Goal: Information Seeking & Learning: Learn about a topic

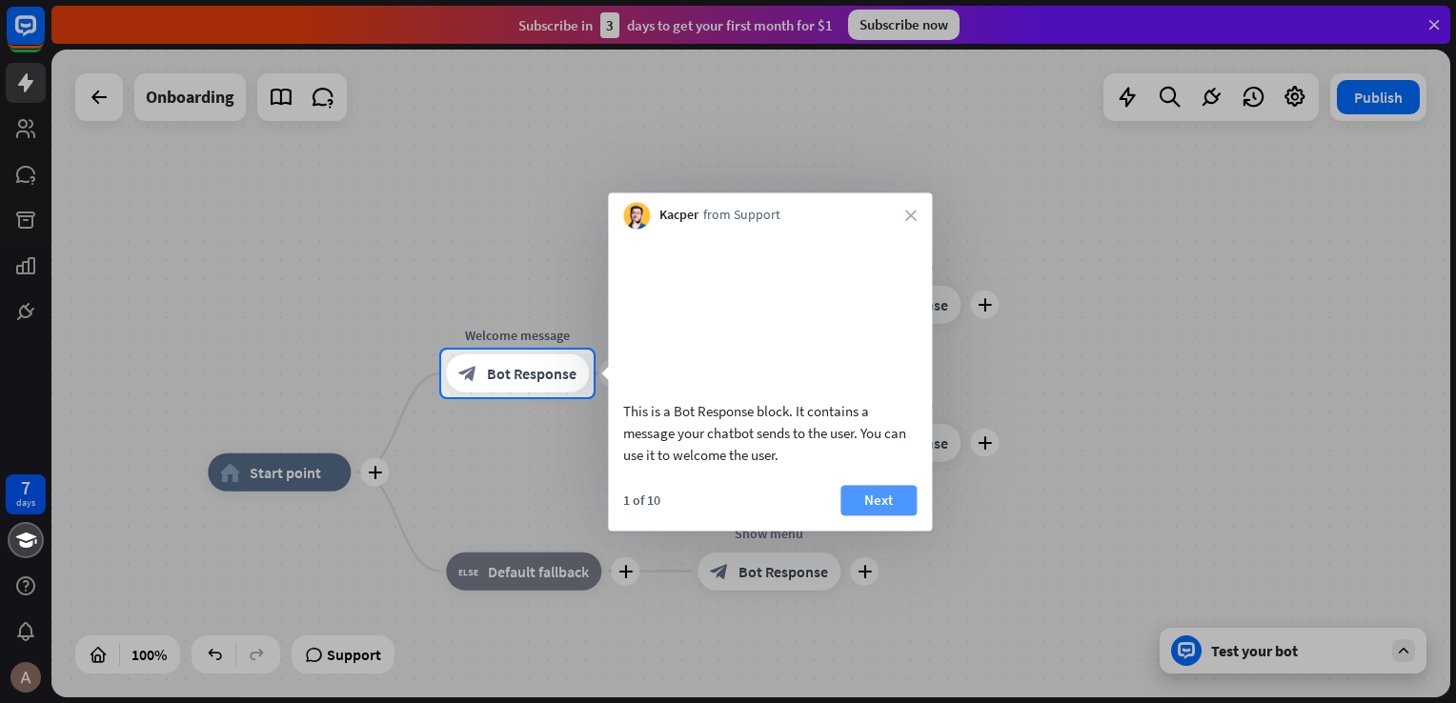
click at [874, 515] on button "Next" at bounding box center [878, 500] width 76 height 30
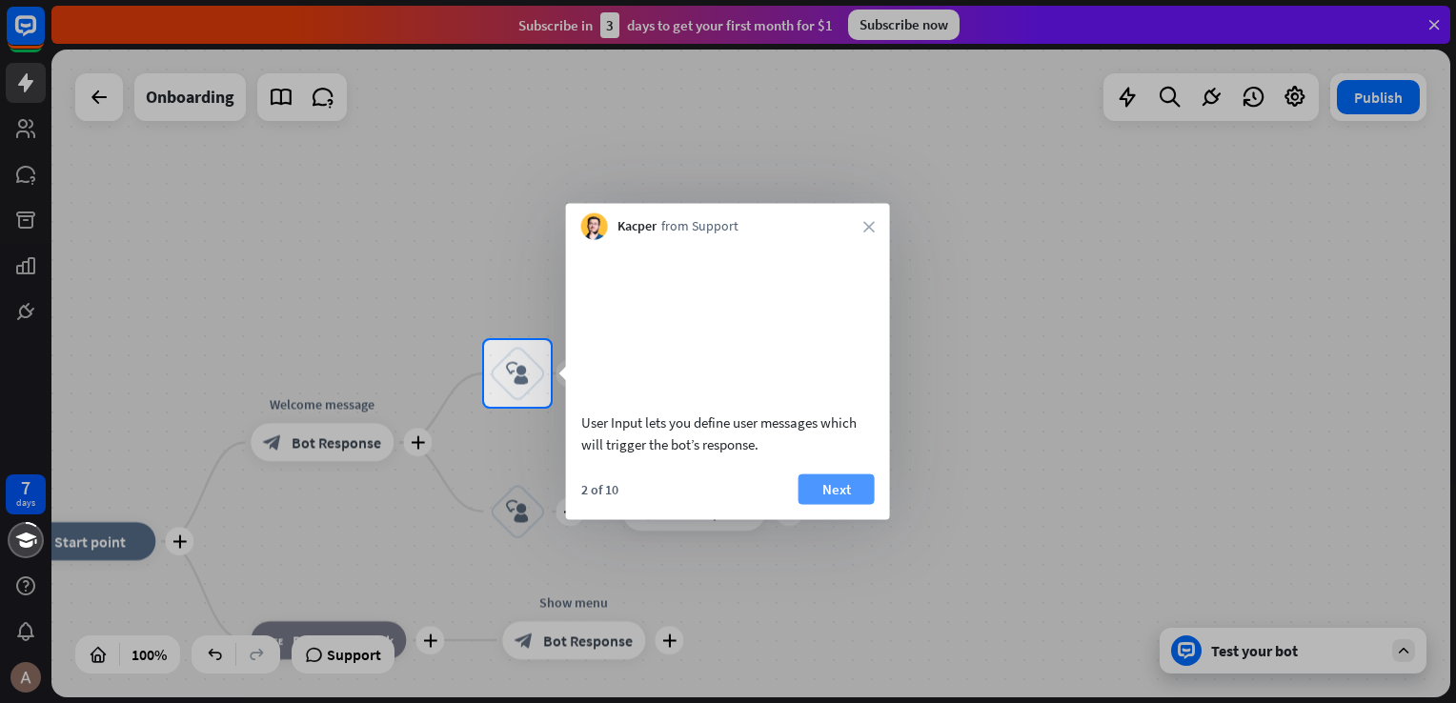
click at [847, 504] on button "Next" at bounding box center [836, 489] width 76 height 30
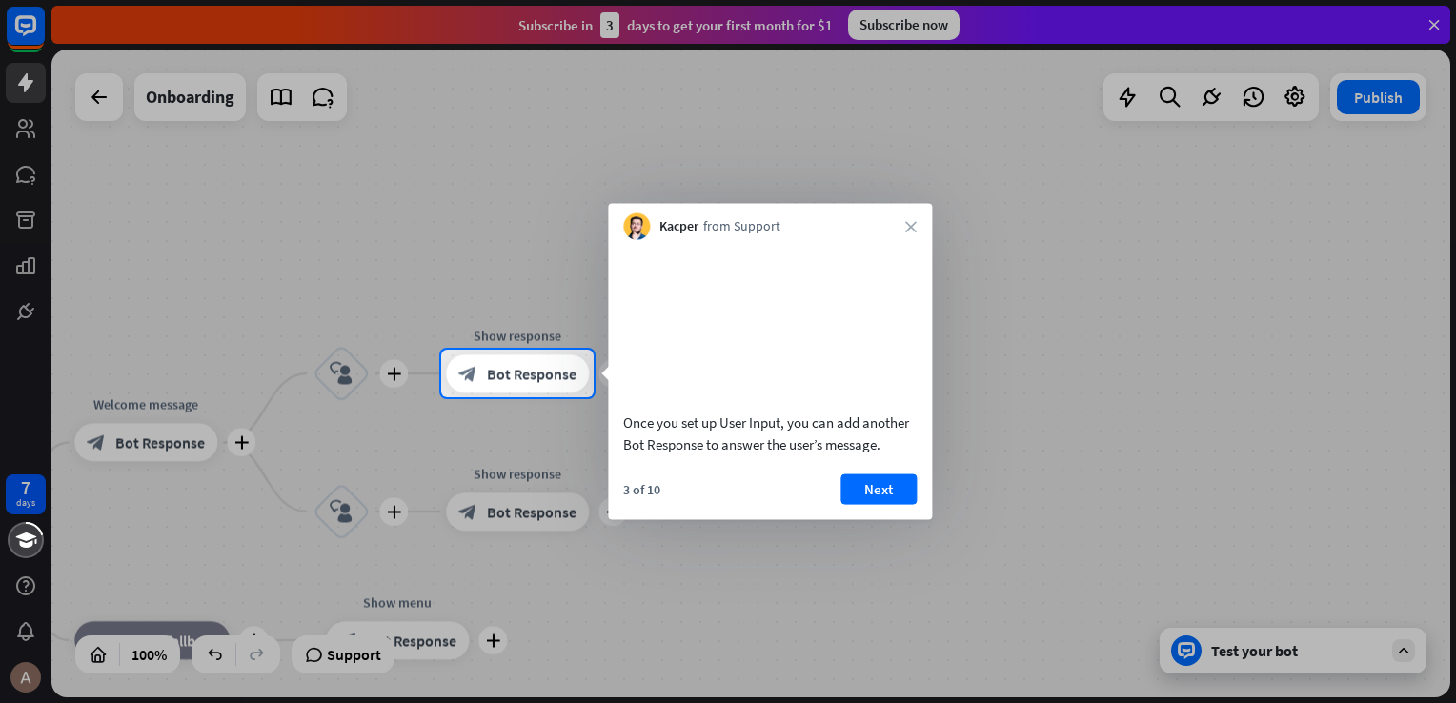
click at [847, 504] on button "Next" at bounding box center [878, 489] width 76 height 30
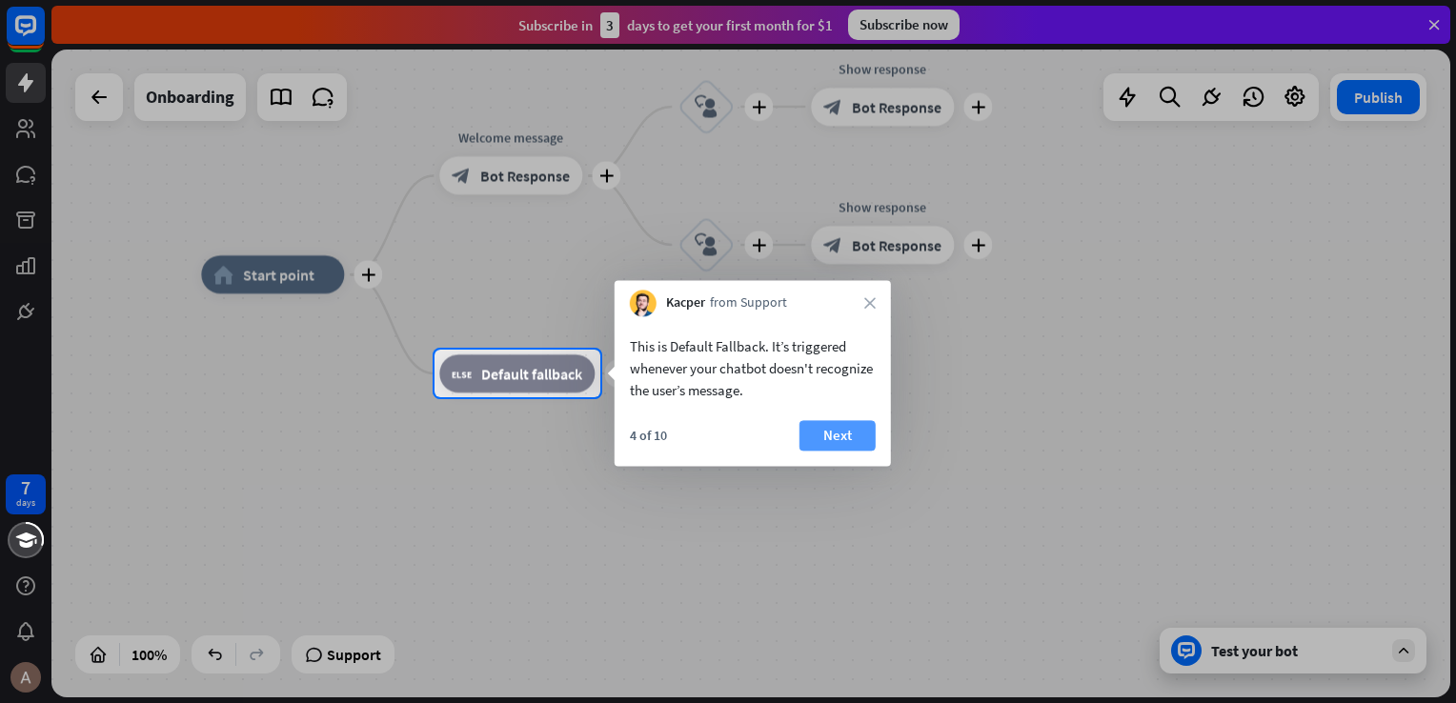
click at [847, 421] on button "Next" at bounding box center [837, 435] width 76 height 30
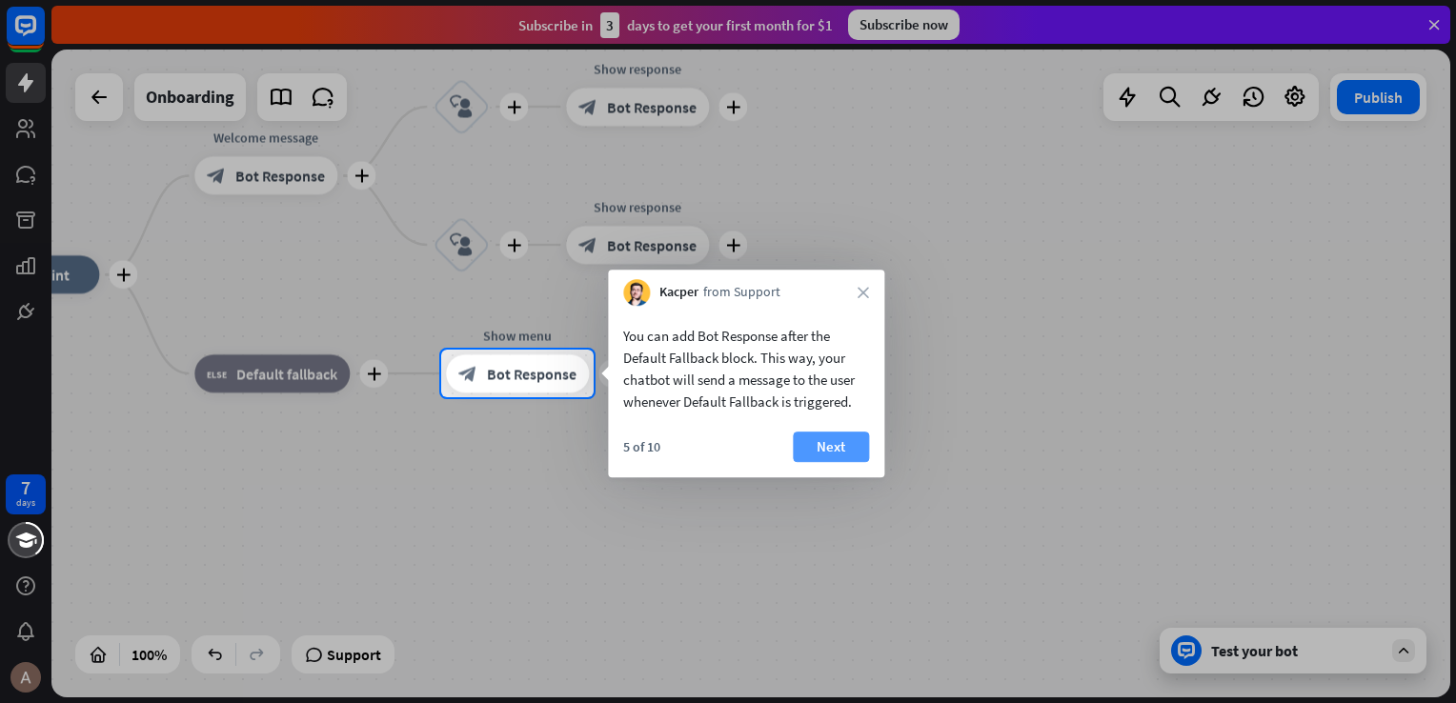
click at [849, 453] on button "Next" at bounding box center [831, 447] width 76 height 30
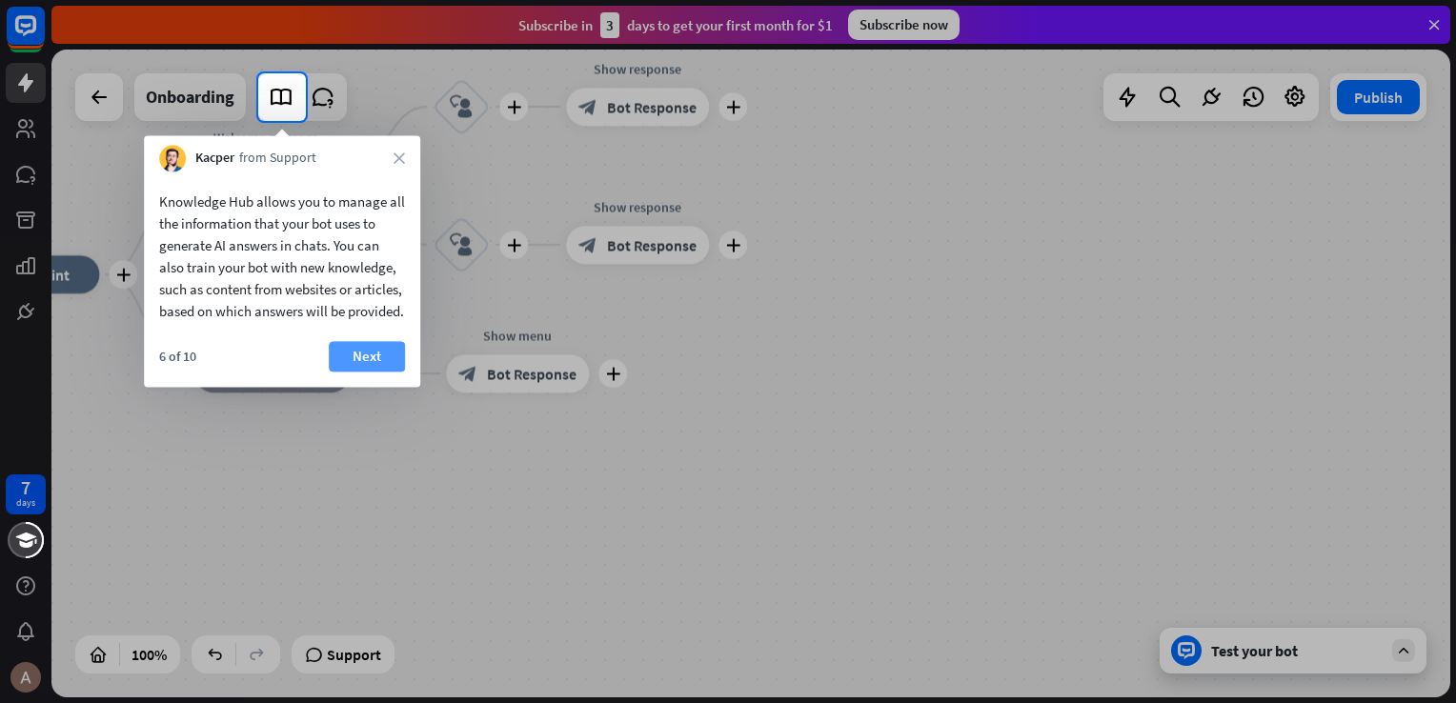
click at [370, 372] on button "Next" at bounding box center [367, 356] width 76 height 30
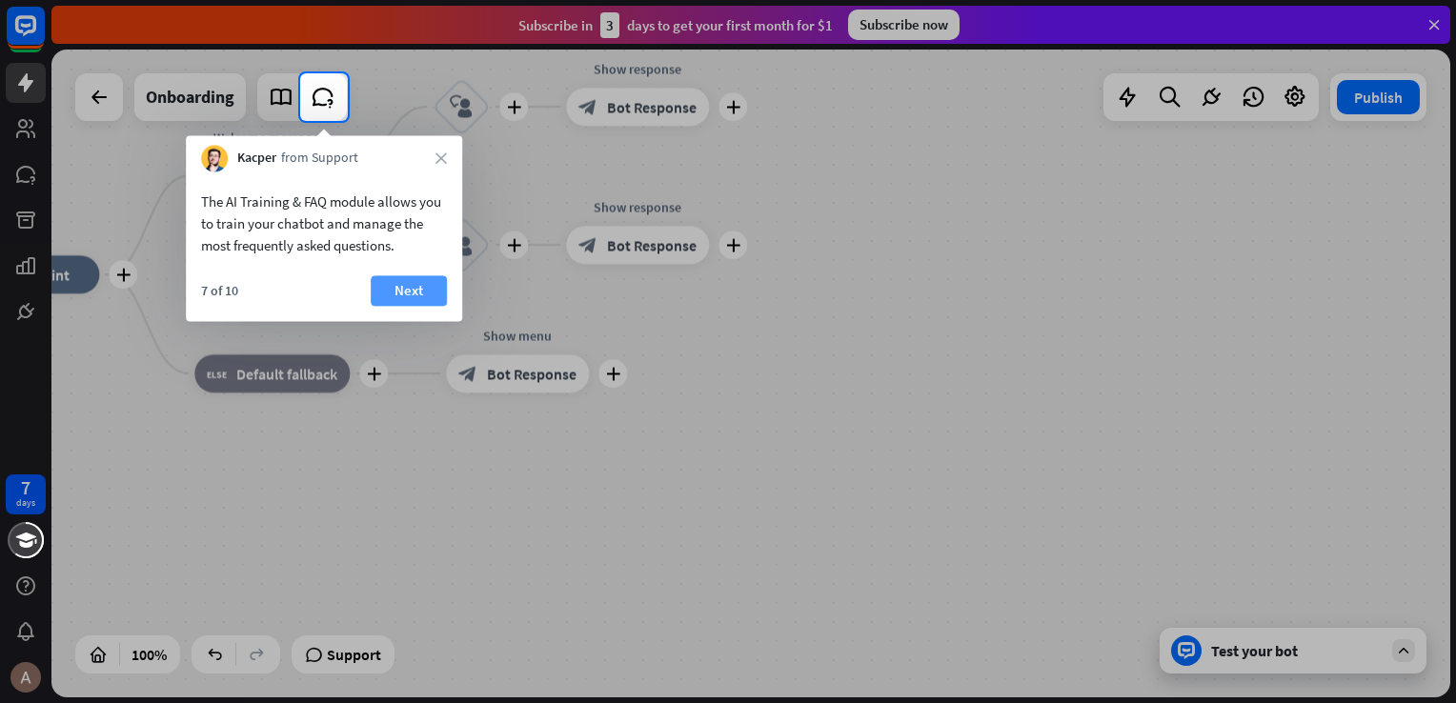
click at [406, 288] on button "Next" at bounding box center [409, 290] width 76 height 30
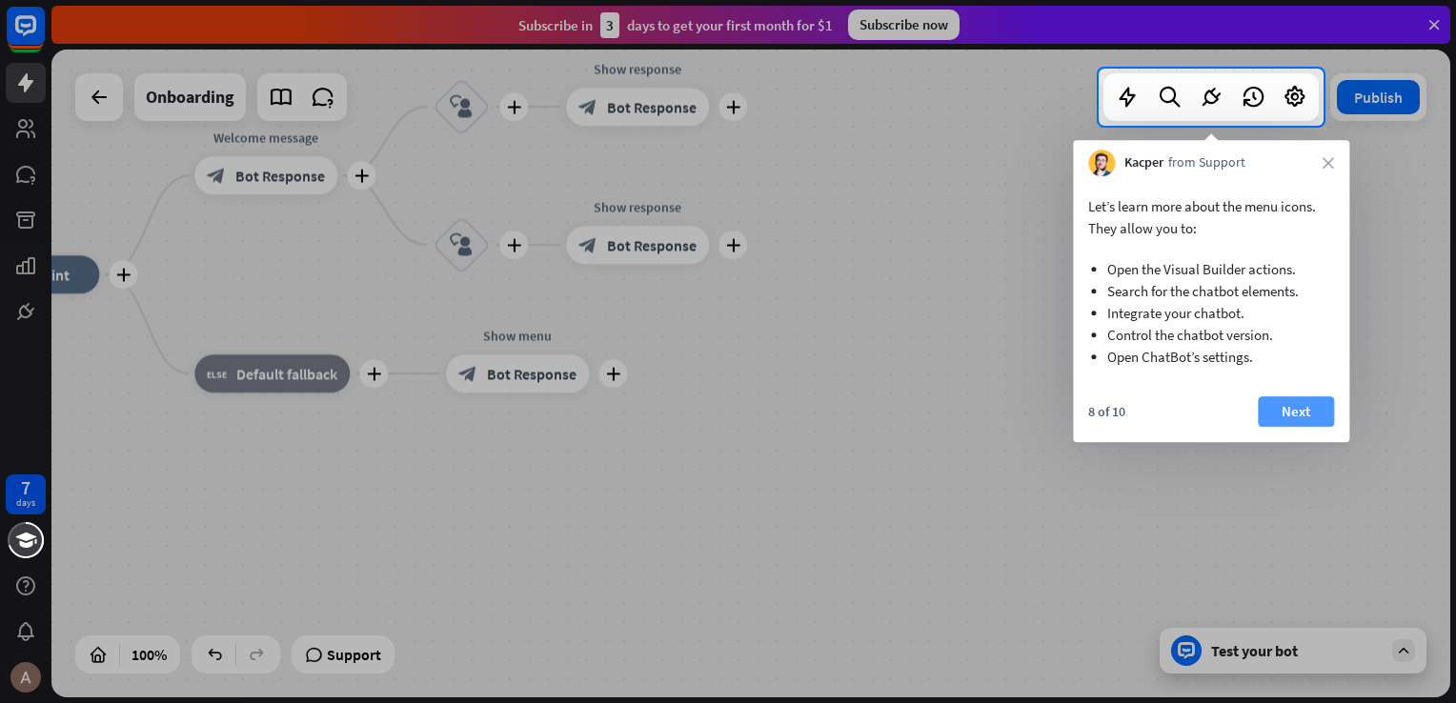
click at [1315, 402] on button "Next" at bounding box center [1296, 411] width 76 height 30
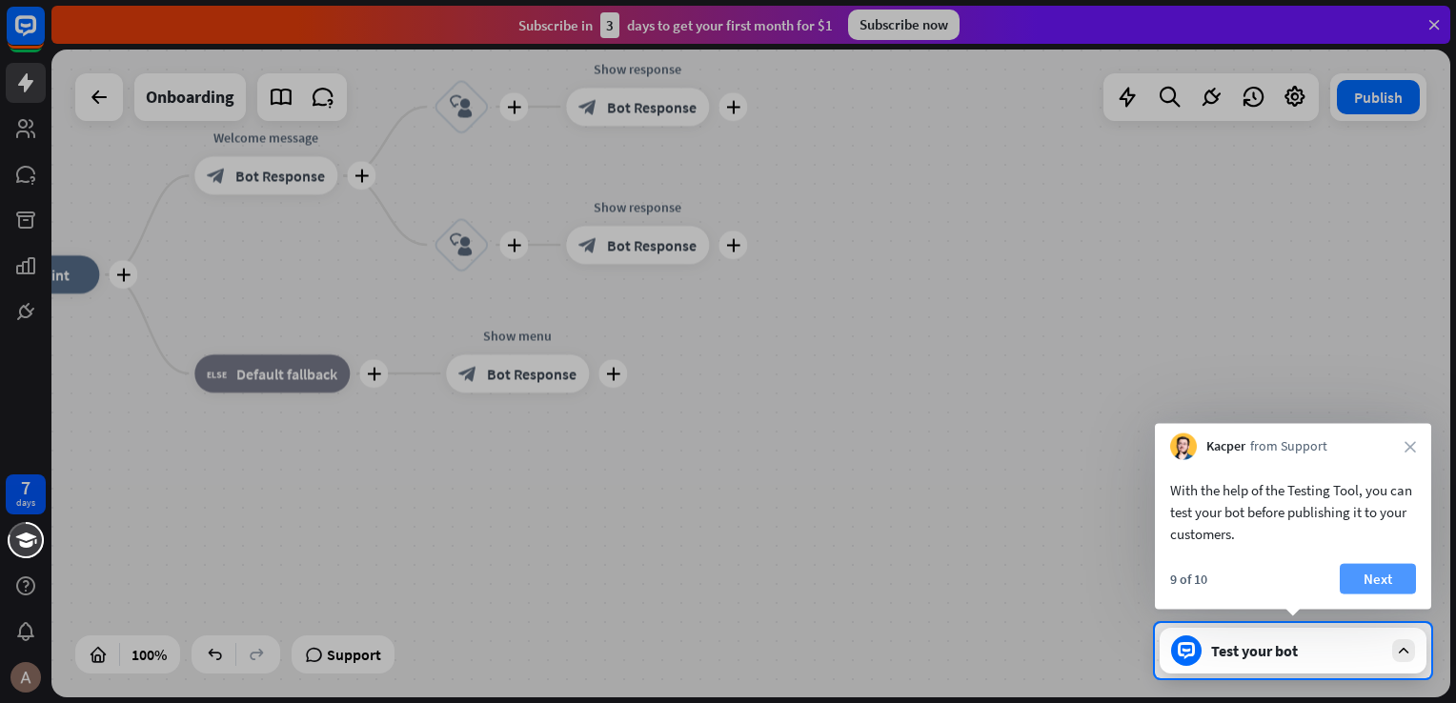
click at [1378, 574] on button "Next" at bounding box center [1378, 579] width 76 height 30
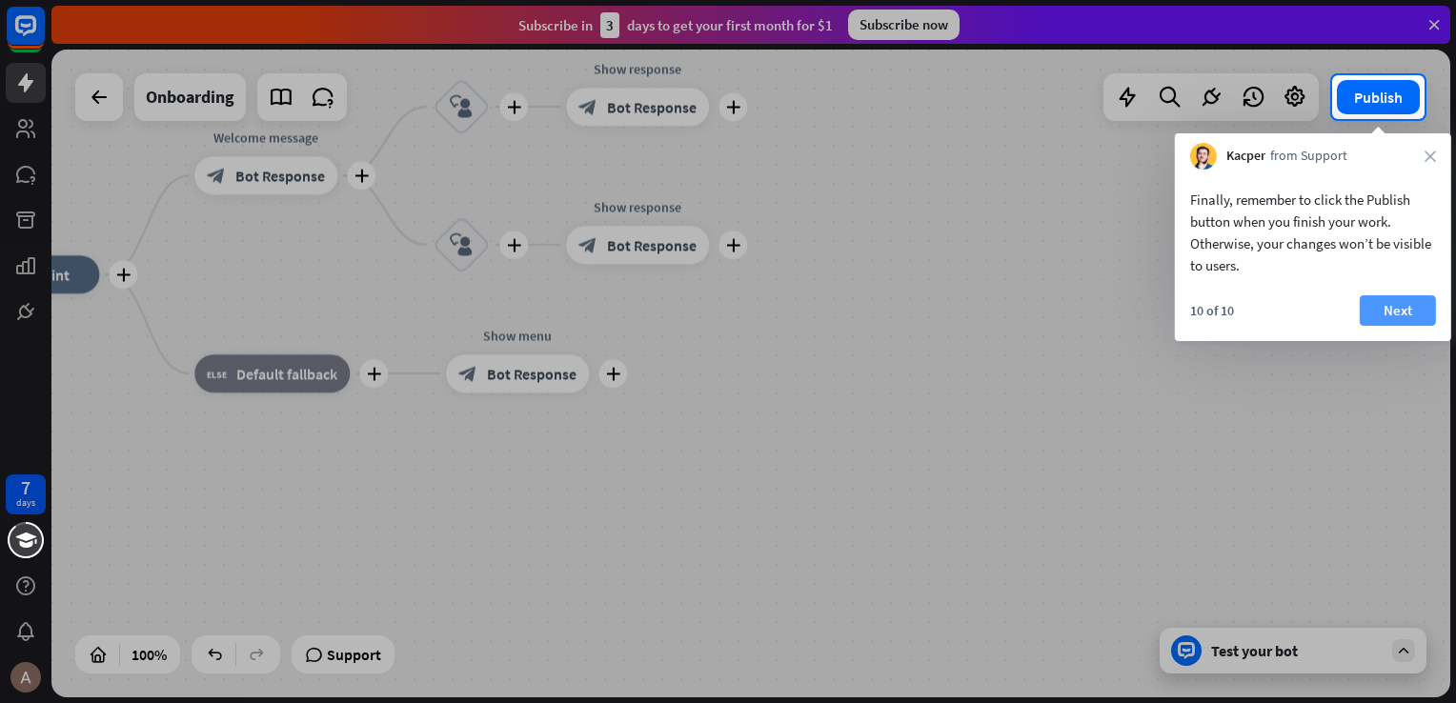
click at [1404, 308] on button "Next" at bounding box center [1398, 310] width 76 height 30
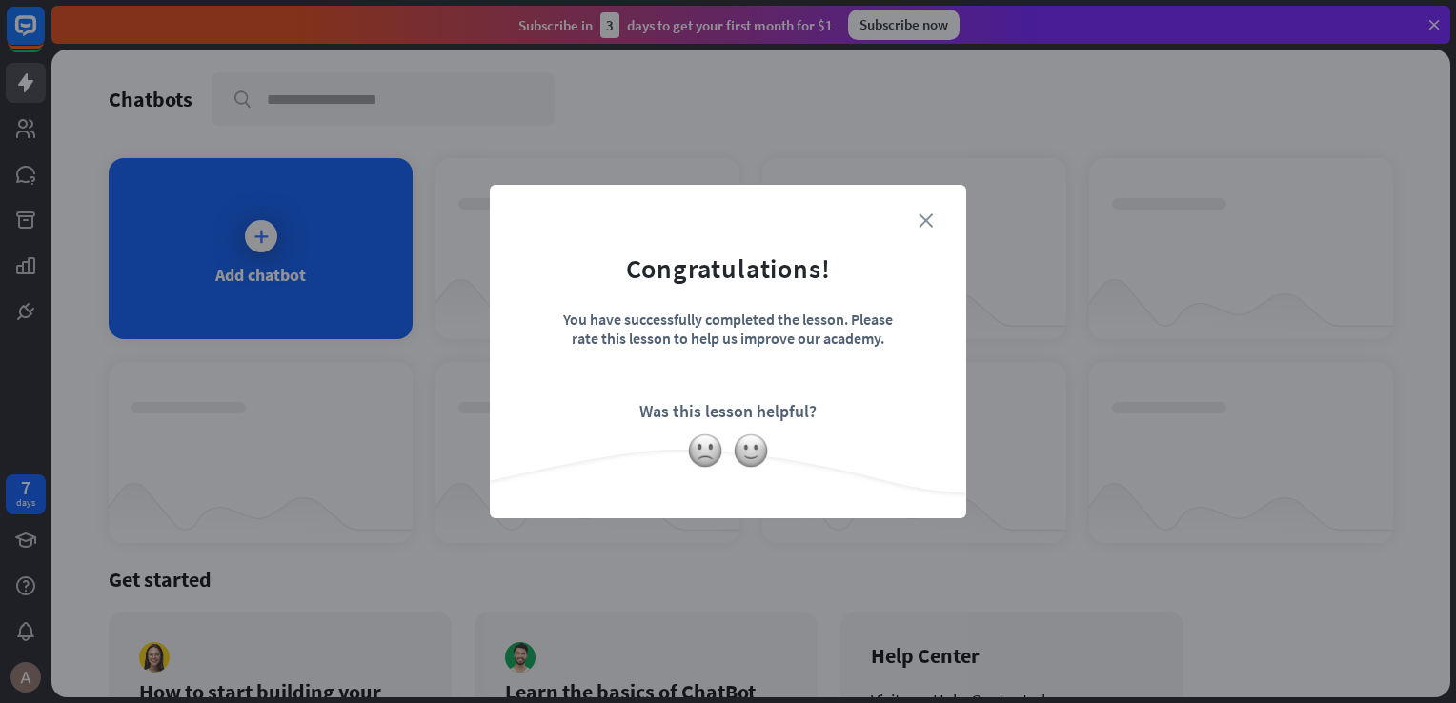
click at [921, 217] on icon "close" at bounding box center [926, 220] width 14 height 14
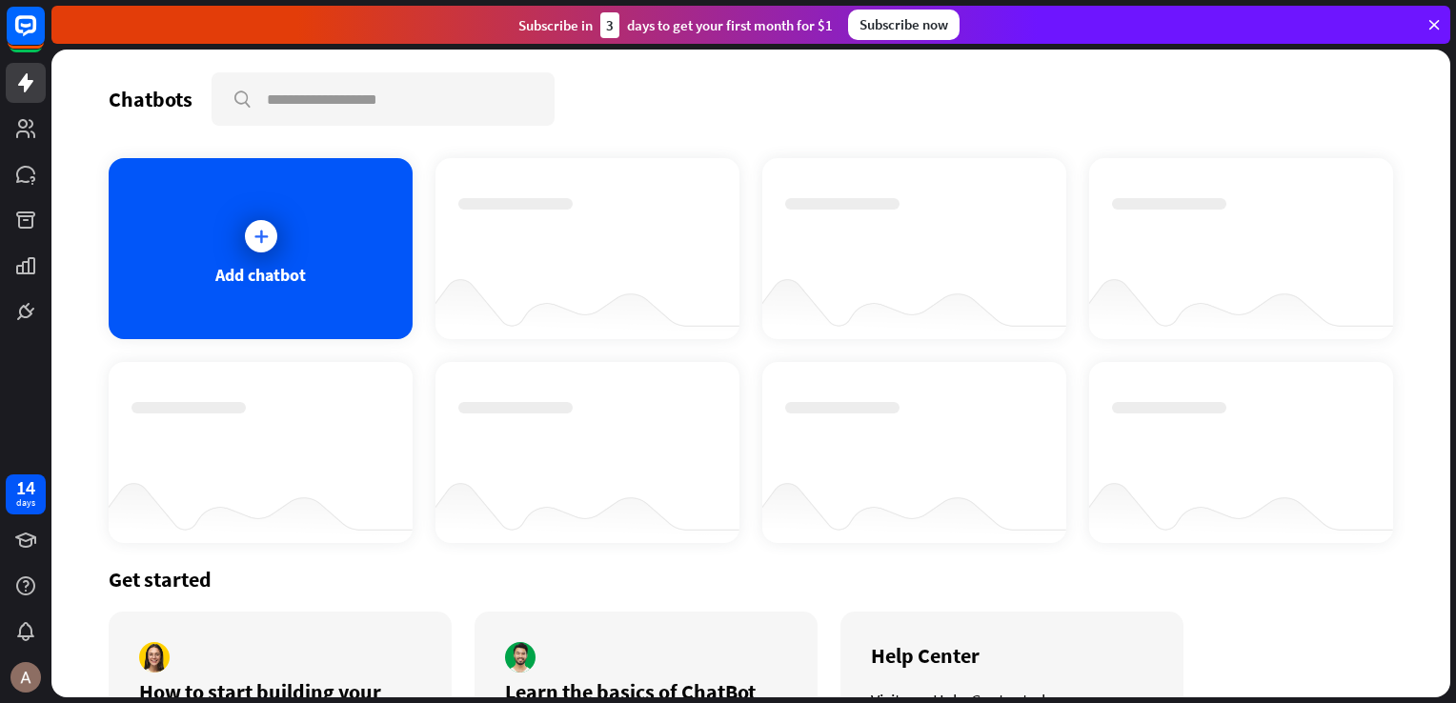
scroll to position [145, 0]
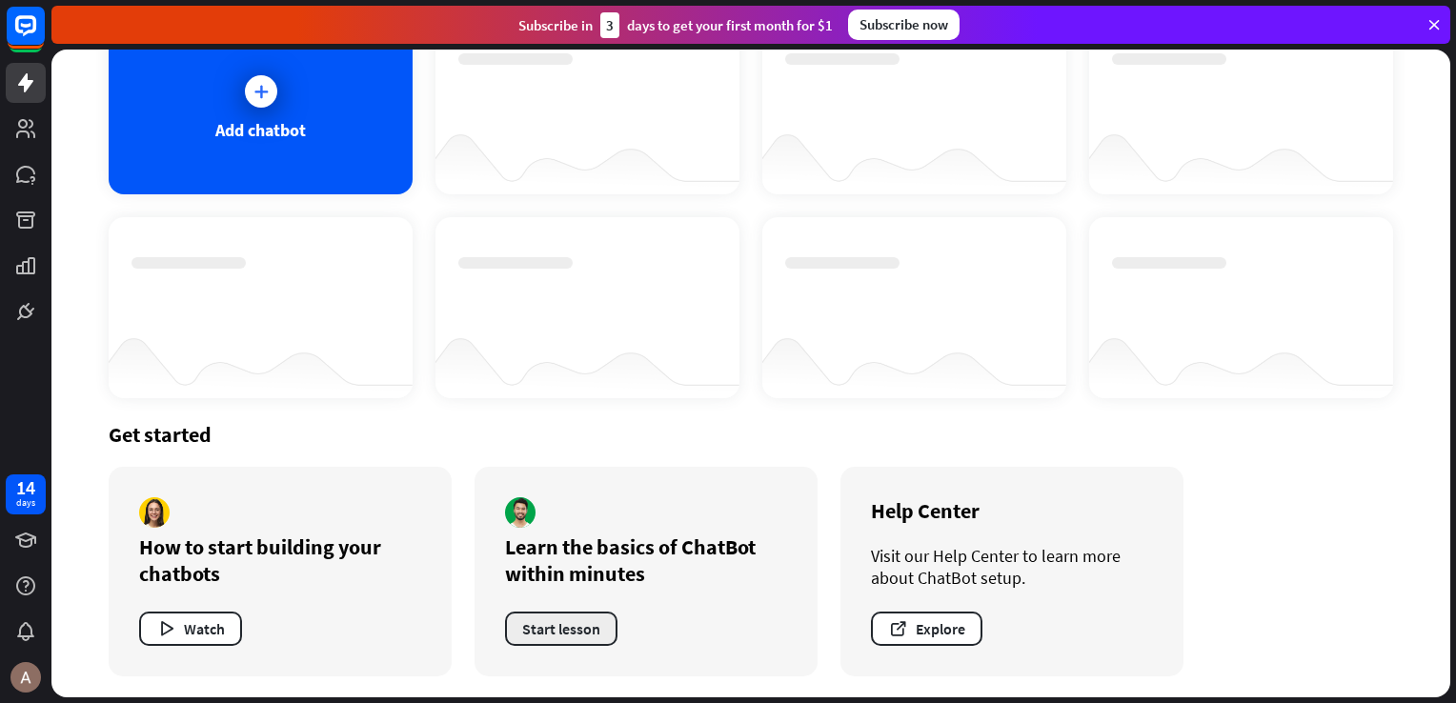
click at [534, 620] on button "Start lesson" at bounding box center [561, 629] width 112 height 34
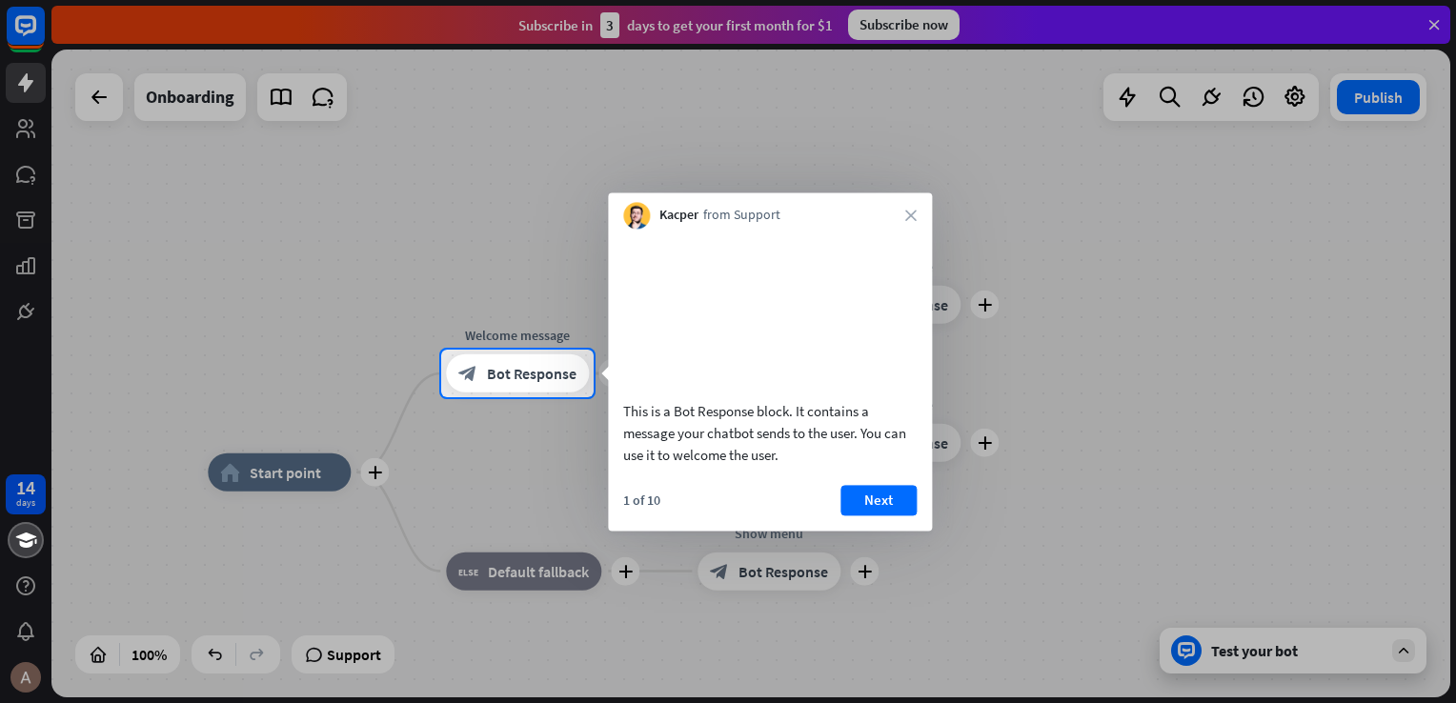
click at [1429, 44] on div at bounding box center [728, 175] width 1456 height 350
click at [1430, 28] on div at bounding box center [728, 175] width 1456 height 350
click at [911, 215] on icon "close" at bounding box center [910, 215] width 11 height 11
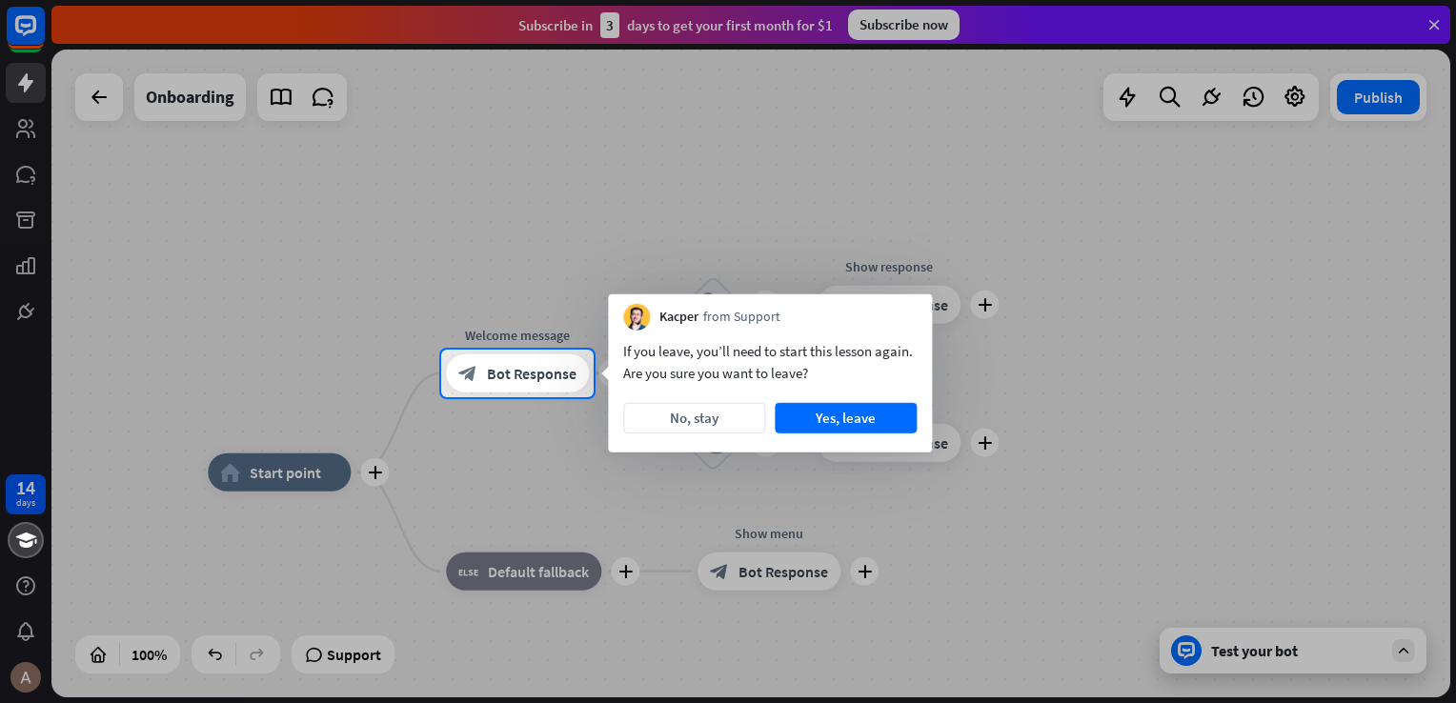
click at [868, 427] on button "Yes, leave" at bounding box center [846, 418] width 142 height 30
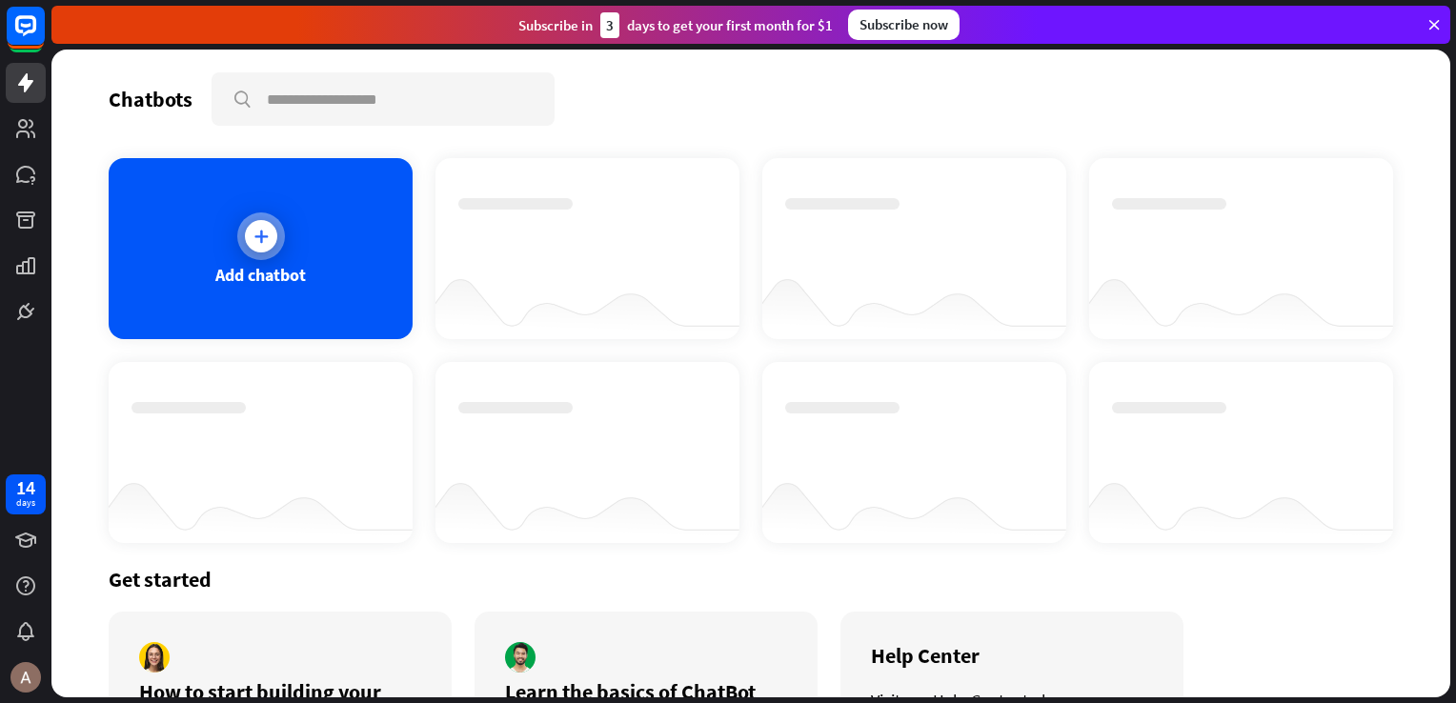
click at [272, 228] on div at bounding box center [261, 236] width 32 height 32
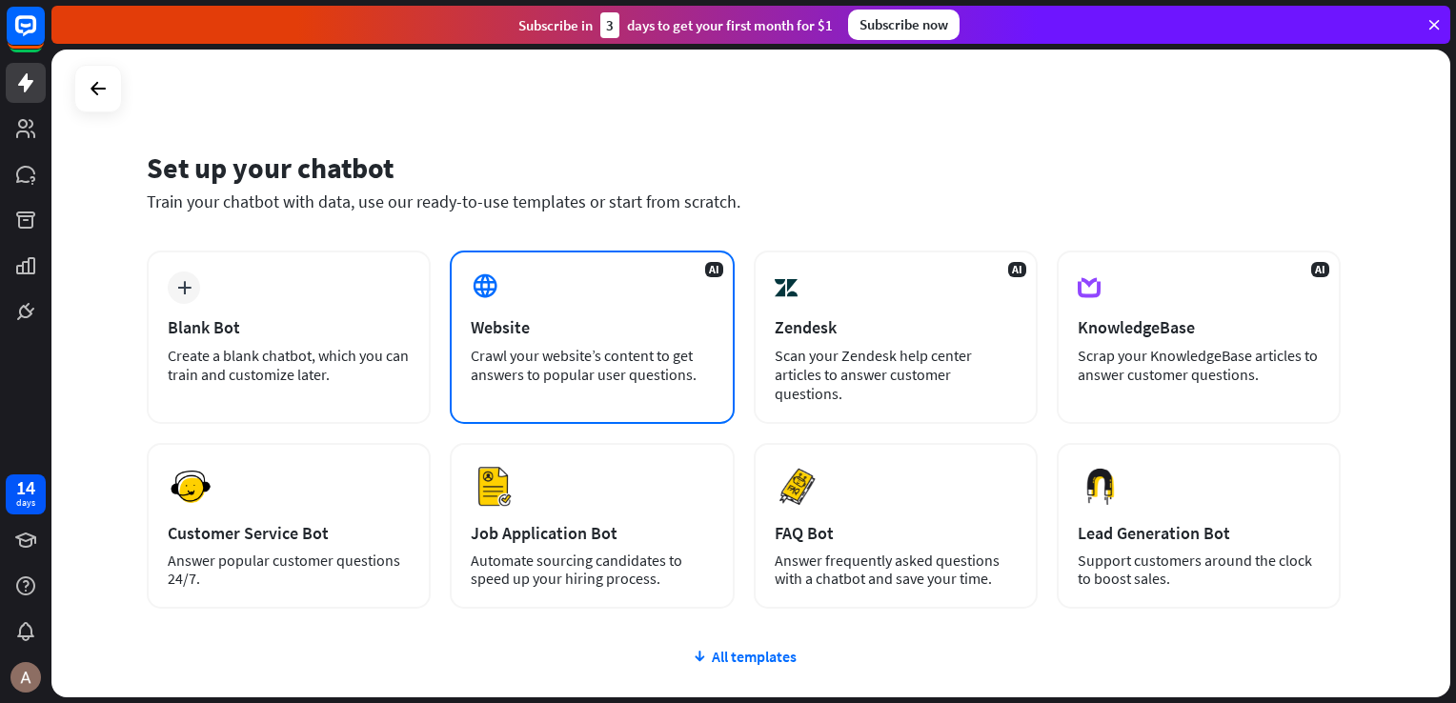
click at [623, 377] on div "Crawl your website’s content to get answers to popular user questions." at bounding box center [592, 365] width 242 height 38
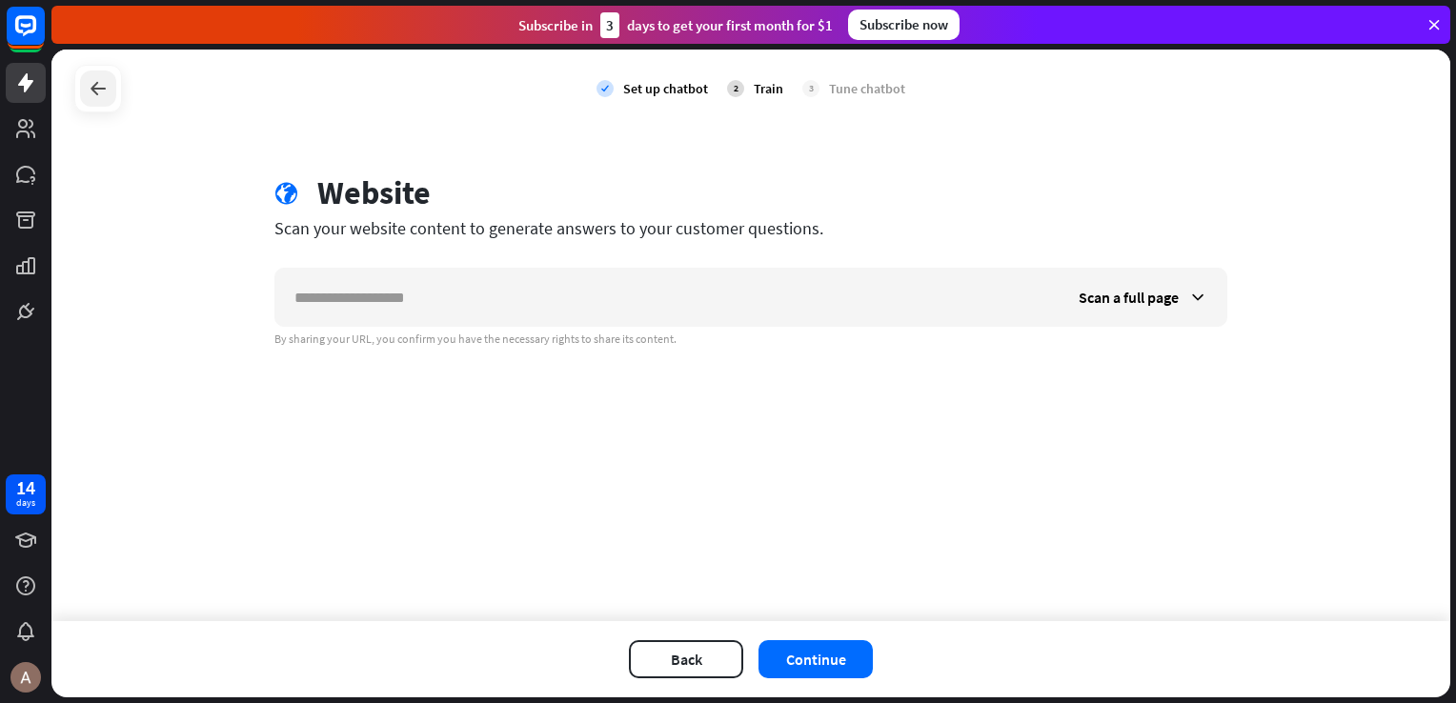
drag, startPoint x: 436, startPoint y: 293, endPoint x: 100, endPoint y: 101, distance: 387.1
click at [100, 101] on div at bounding box center [98, 89] width 36 height 36
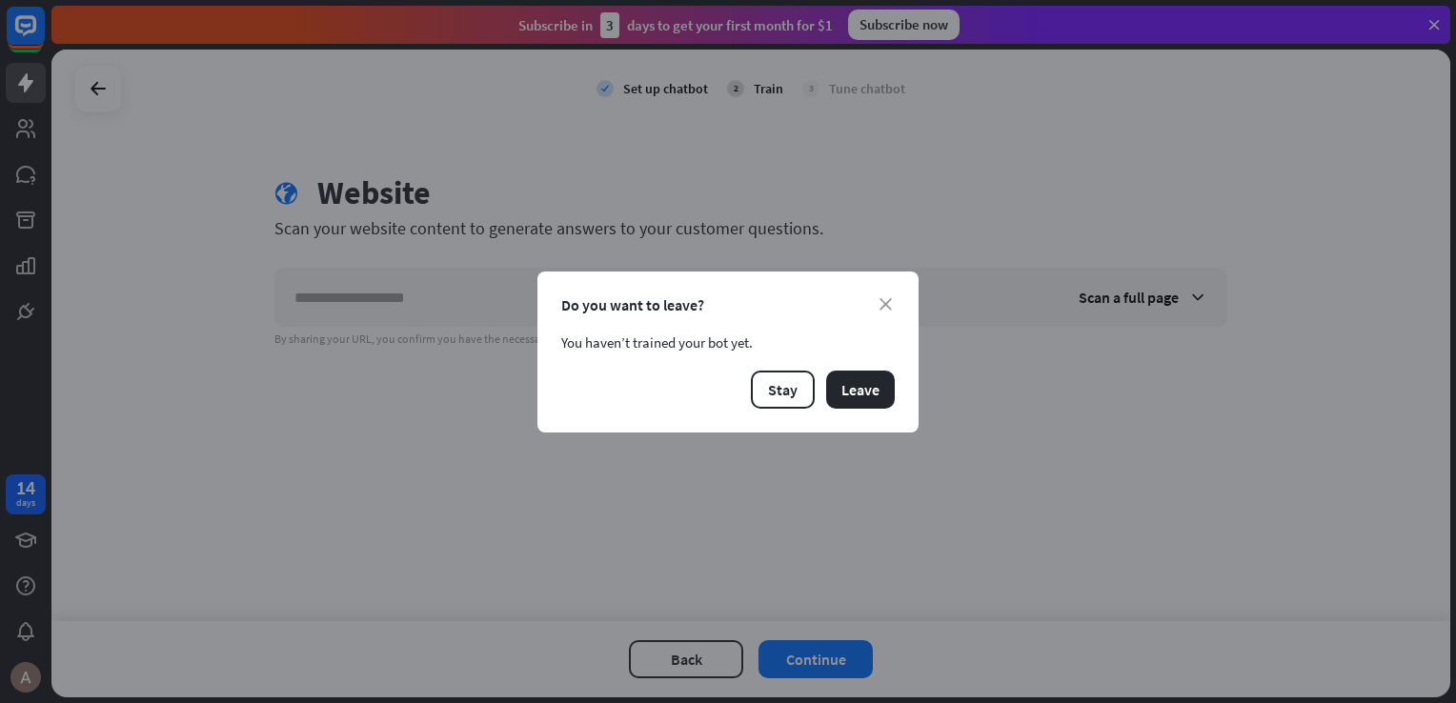
click at [850, 362] on div "close Do you want to leave? You haven’t trained your bot yet. Stay Leave" at bounding box center [727, 352] width 381 height 161
click at [858, 398] on button "Leave" at bounding box center [860, 390] width 69 height 38
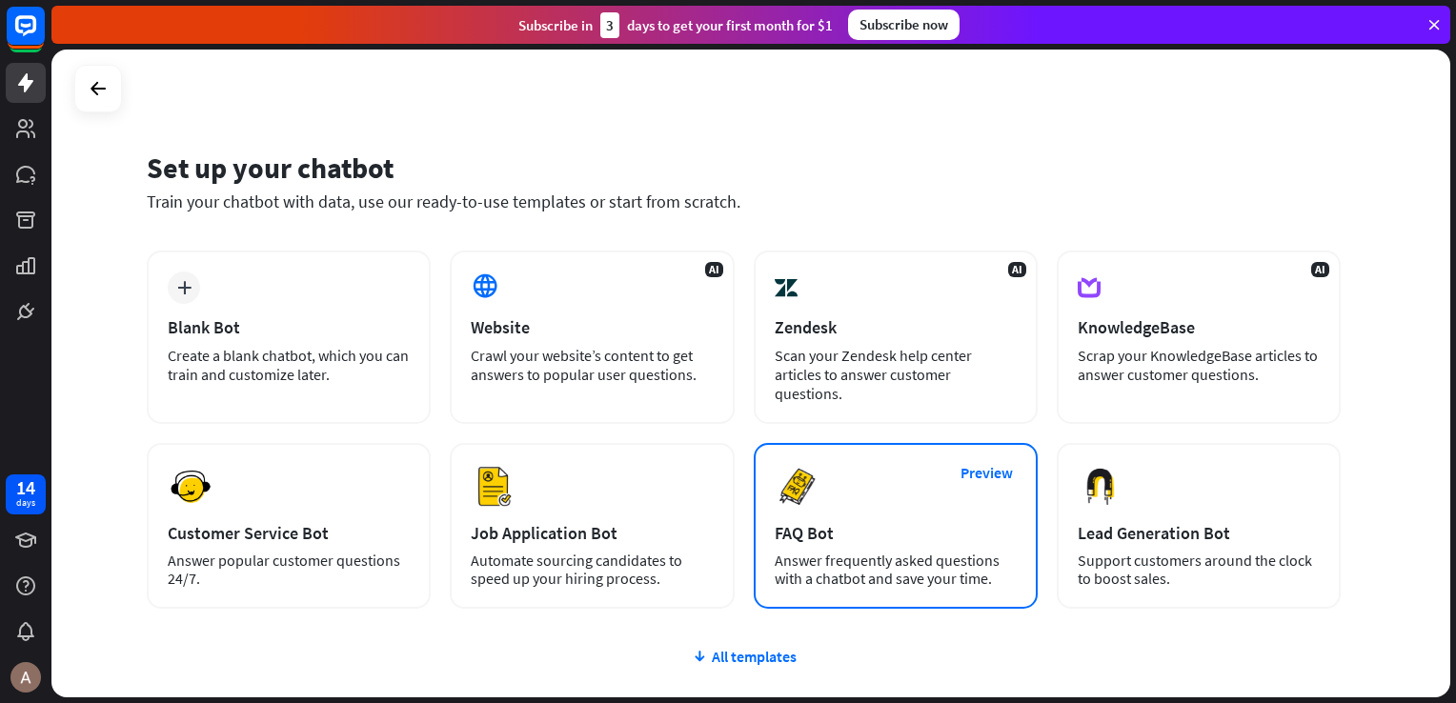
click at [918, 552] on div "Answer frequently asked questions with a chatbot and save your time." at bounding box center [896, 570] width 242 height 36
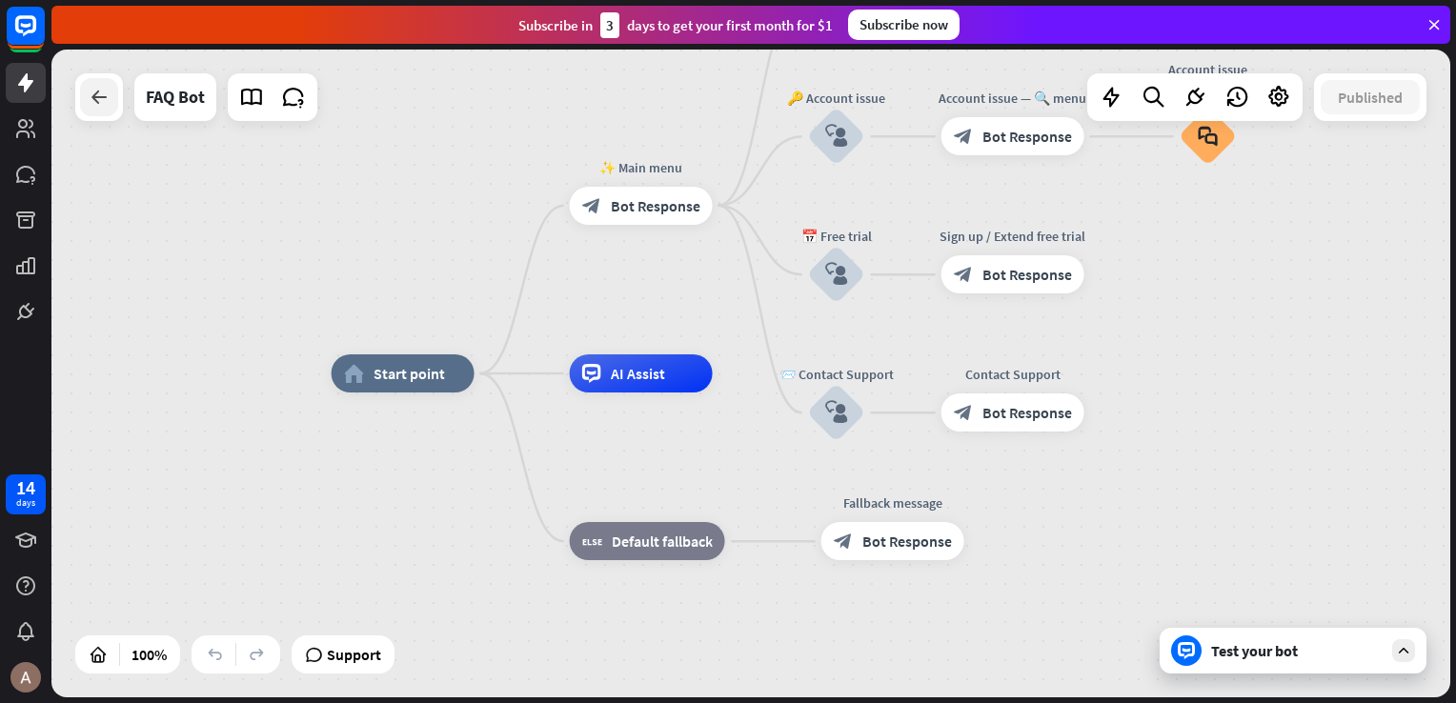
click at [100, 105] on icon at bounding box center [99, 97] width 23 height 23
